Goal: Information Seeking & Learning: Learn about a topic

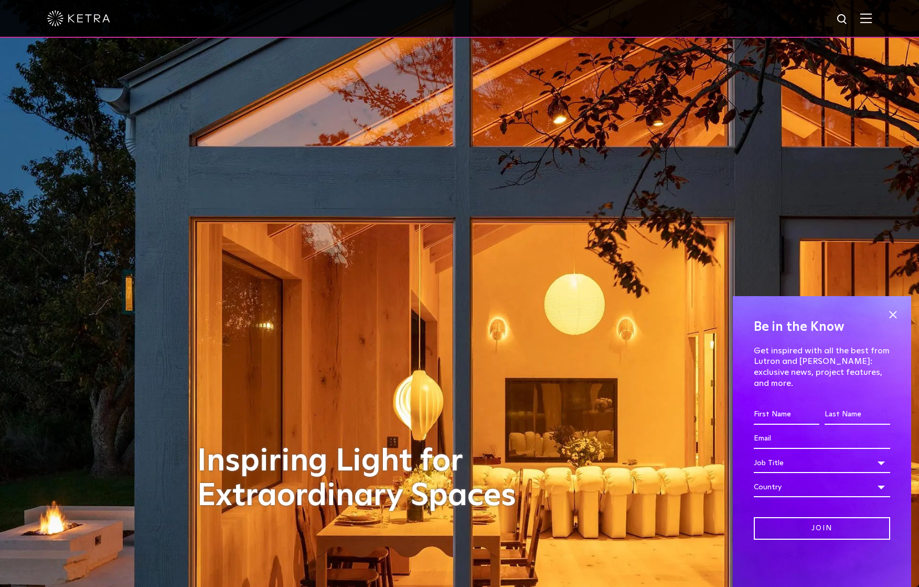
click at [866, 19] on img at bounding box center [867, 18] width 12 height 10
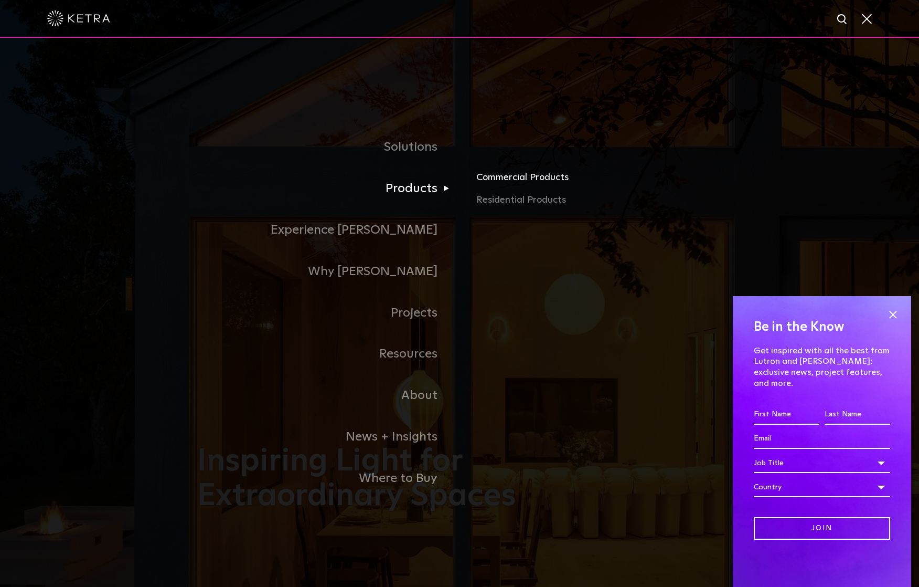
click at [490, 177] on link "Commercial Products" at bounding box center [599, 180] width 246 height 23
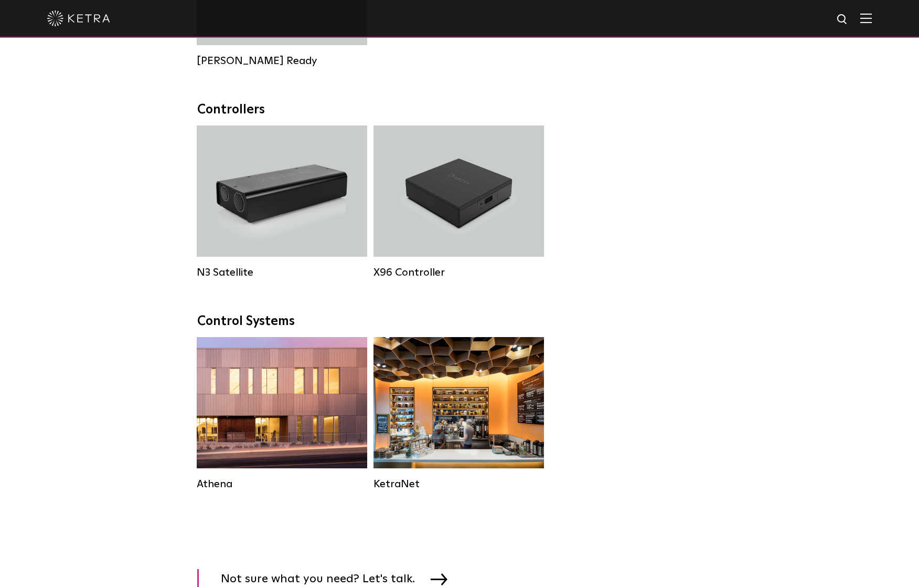
scroll to position [1388, 0]
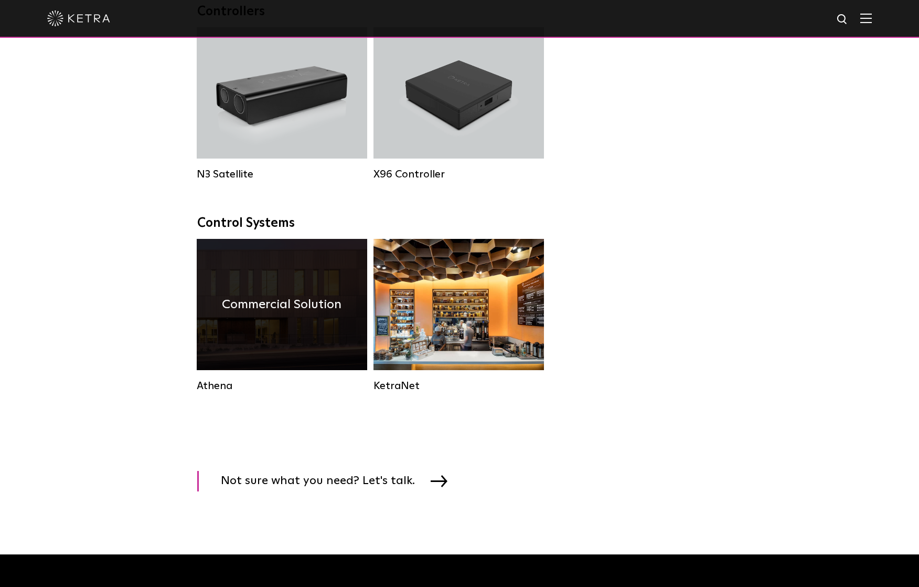
click at [291, 319] on div "Commercial Solution" at bounding box center [282, 304] width 171 height 131
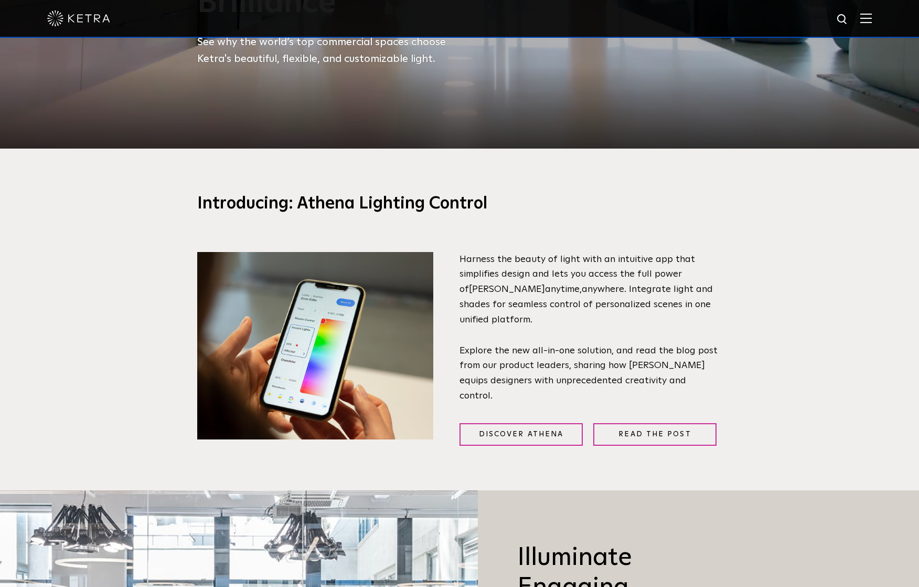
scroll to position [423, 0]
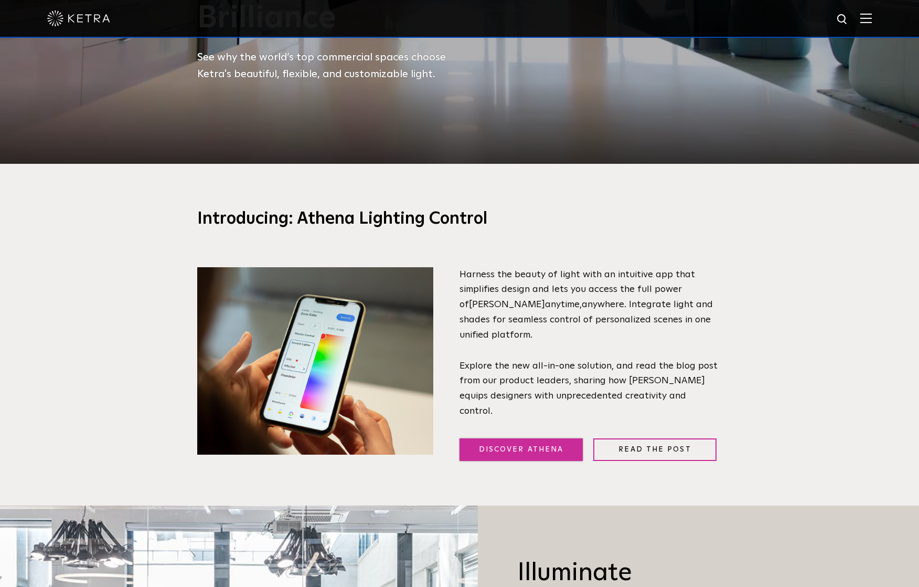
click at [492, 443] on link "Discover Athena" at bounding box center [521, 449] width 123 height 23
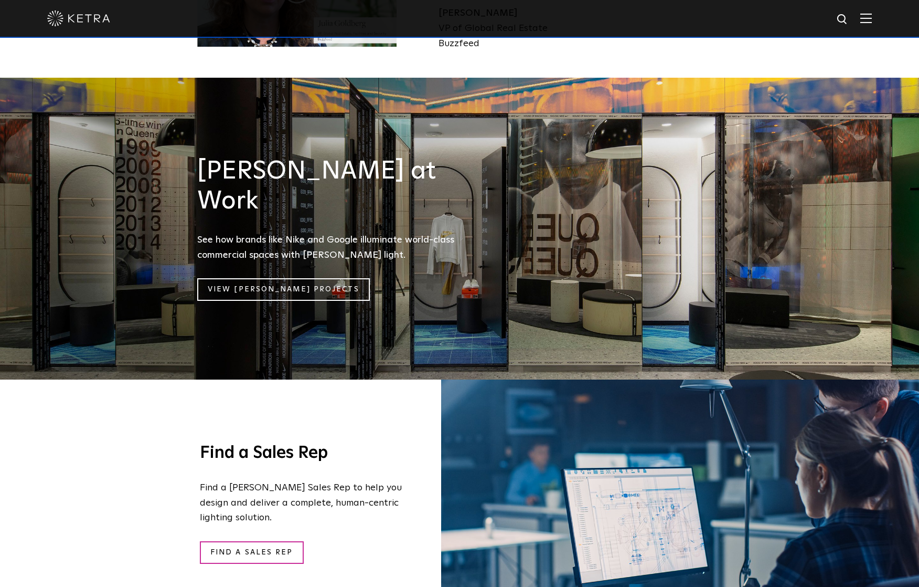
scroll to position [1379, 0]
